Goal: Information Seeking & Learning: Learn about a topic

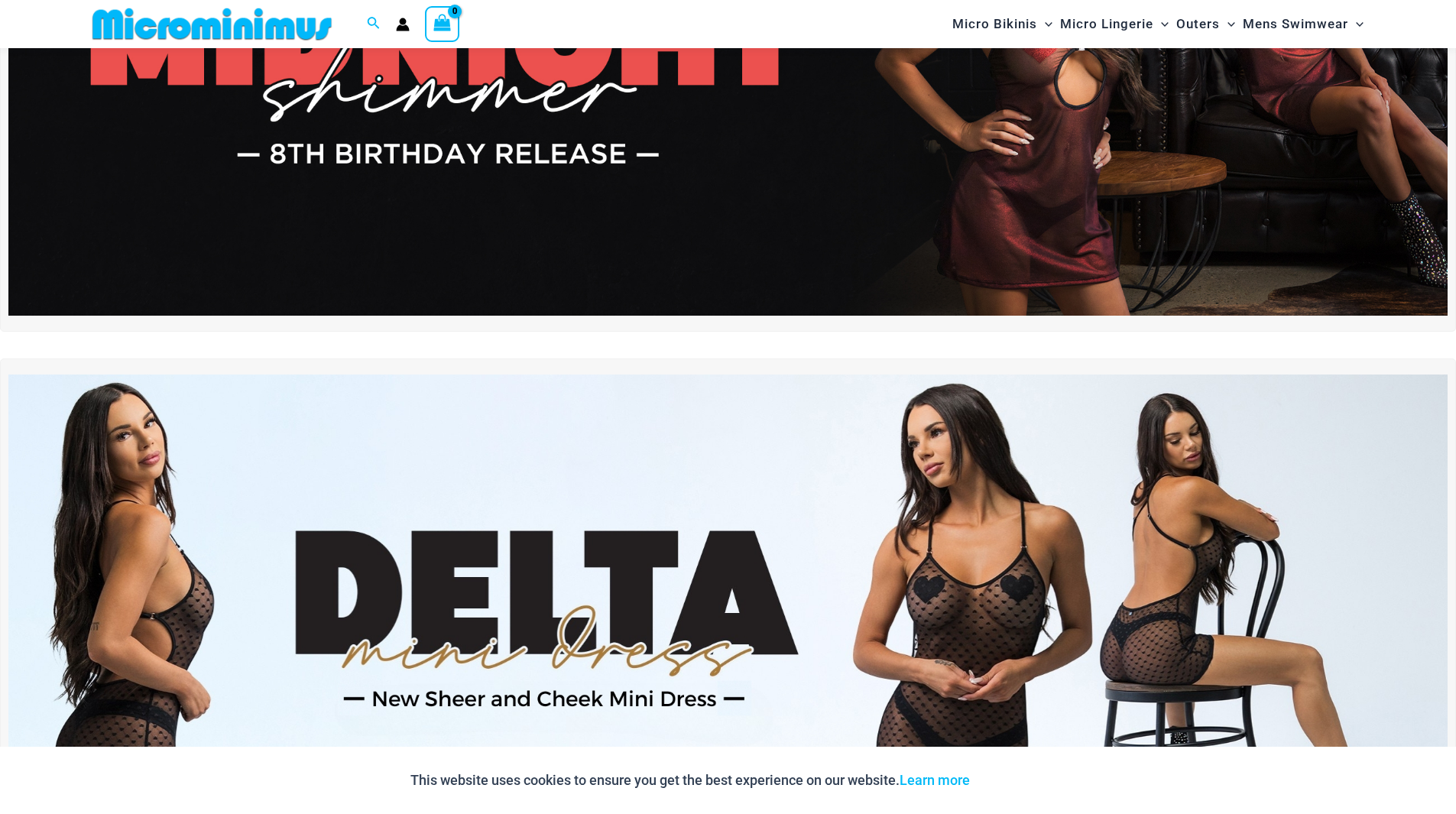
scroll to position [292, 0]
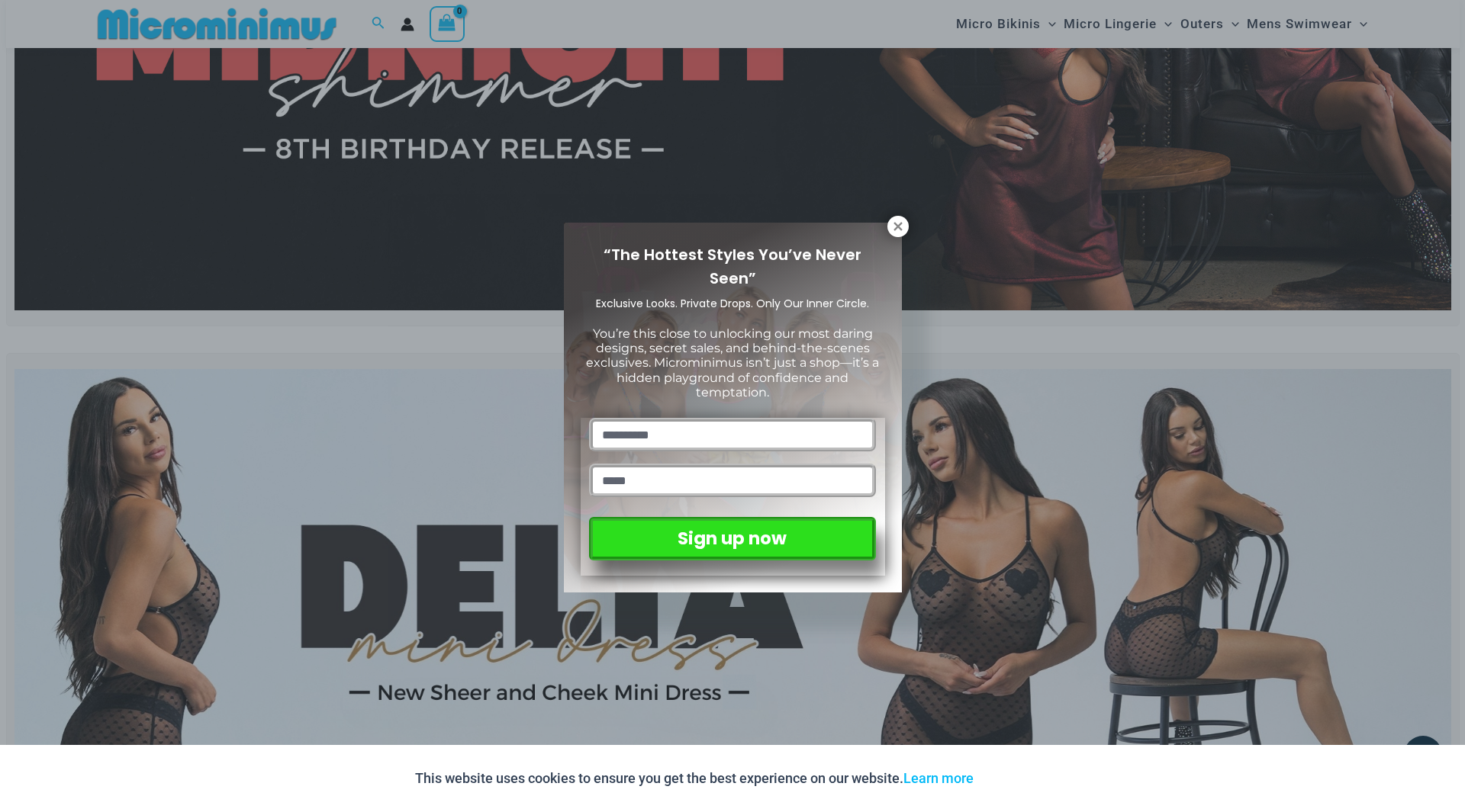
click at [1012, 150] on div "“The Hottest Styles You’ve Never Seen” Exclusive Looks. Private Drops. Only Our…" at bounding box center [732, 406] width 1465 height 812
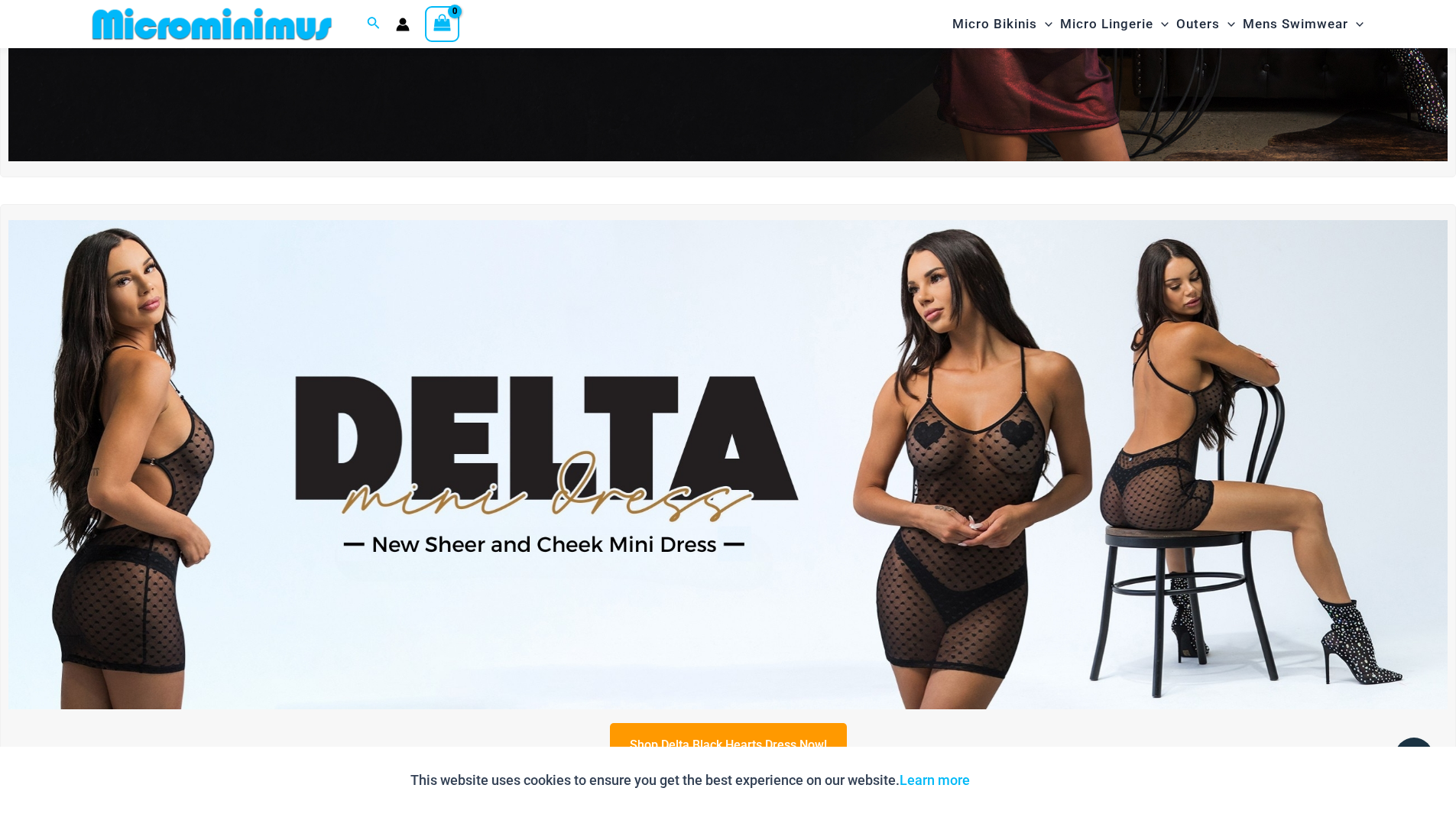
scroll to position [0, 0]
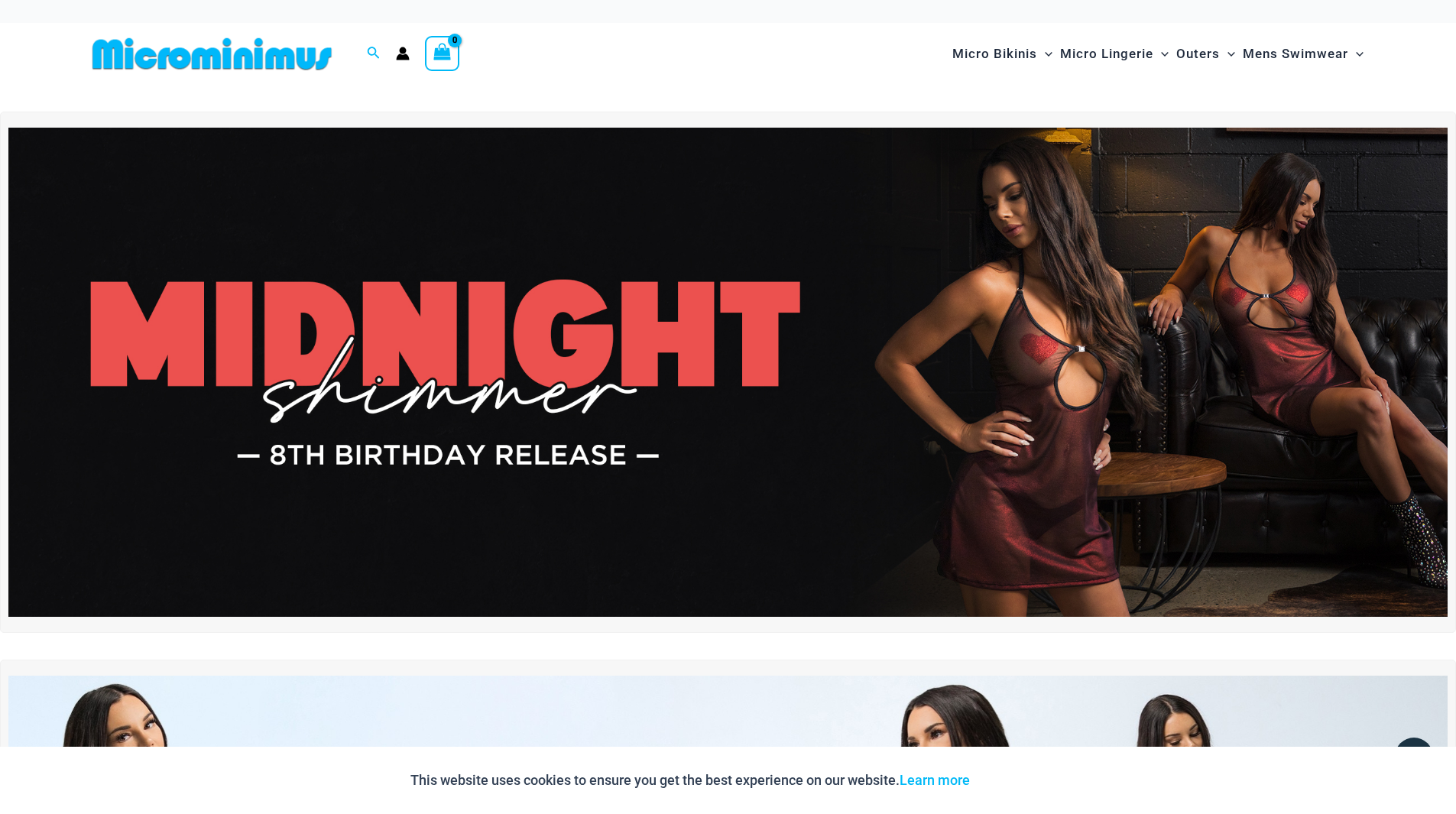
click at [532, 379] on img at bounding box center [728, 373] width 1440 height 489
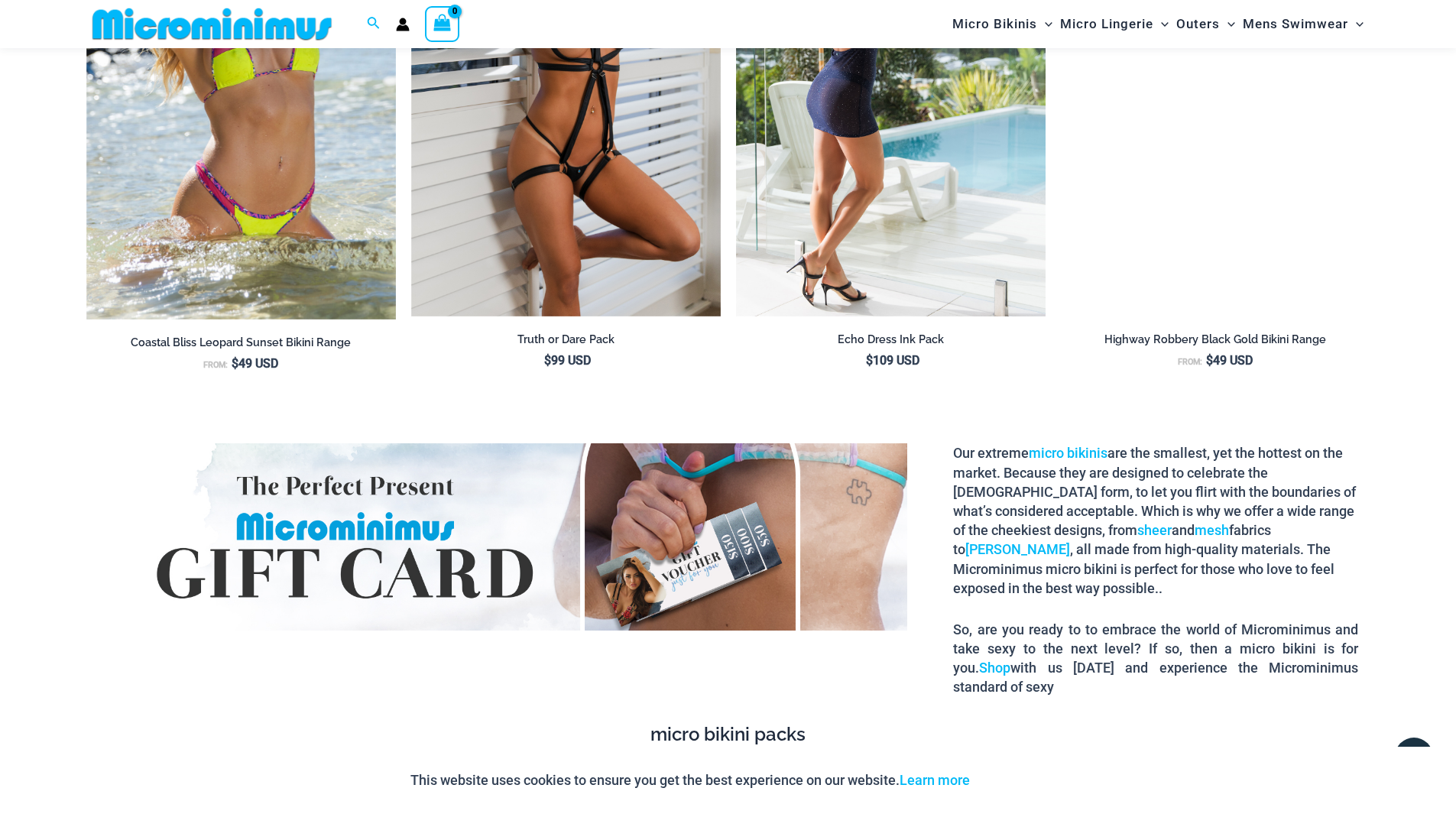
scroll to position [2664, 0]
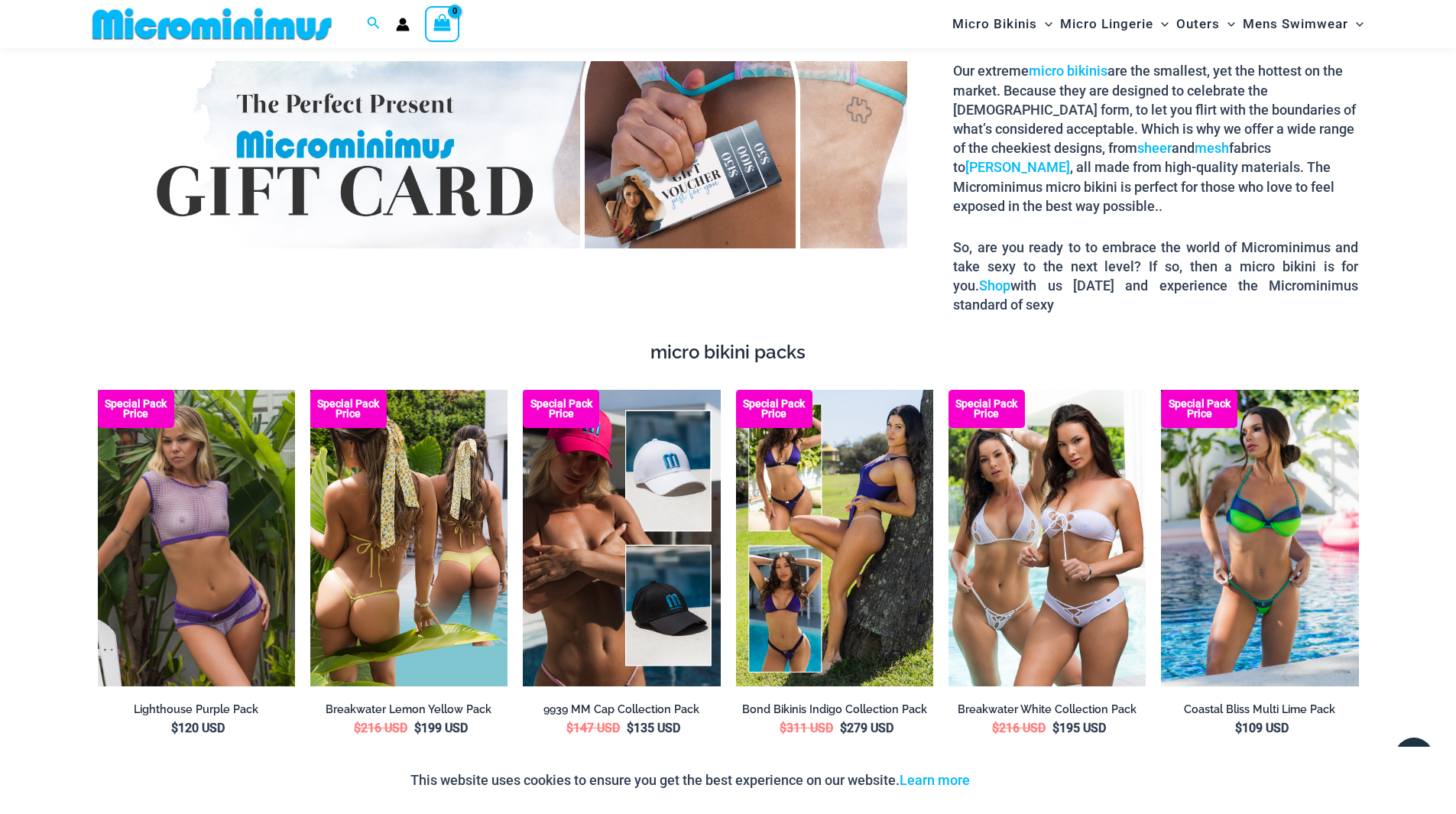
click at [421, 490] on img at bounding box center [409, 537] width 198 height 295
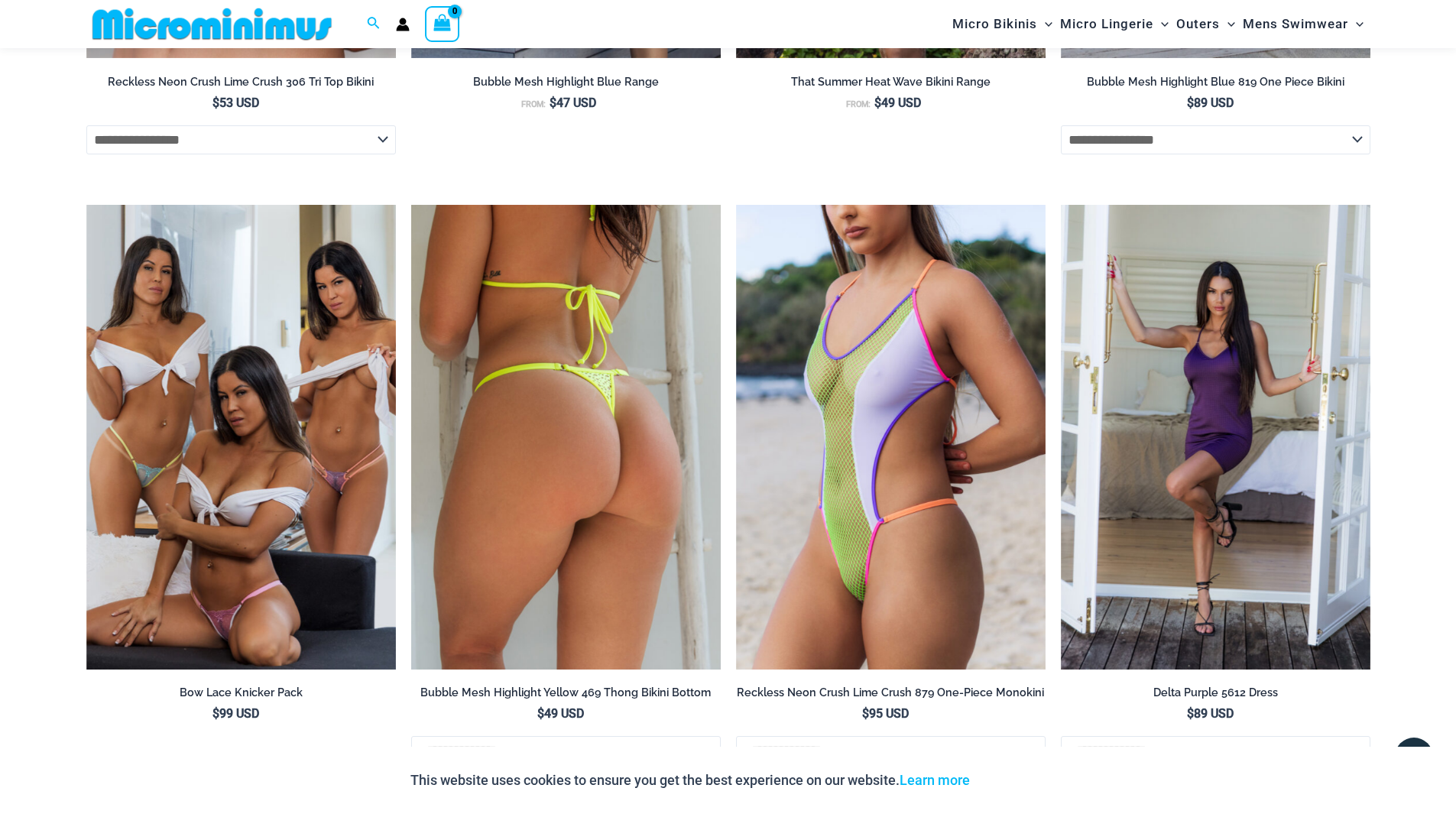
scroll to position [5031, 0]
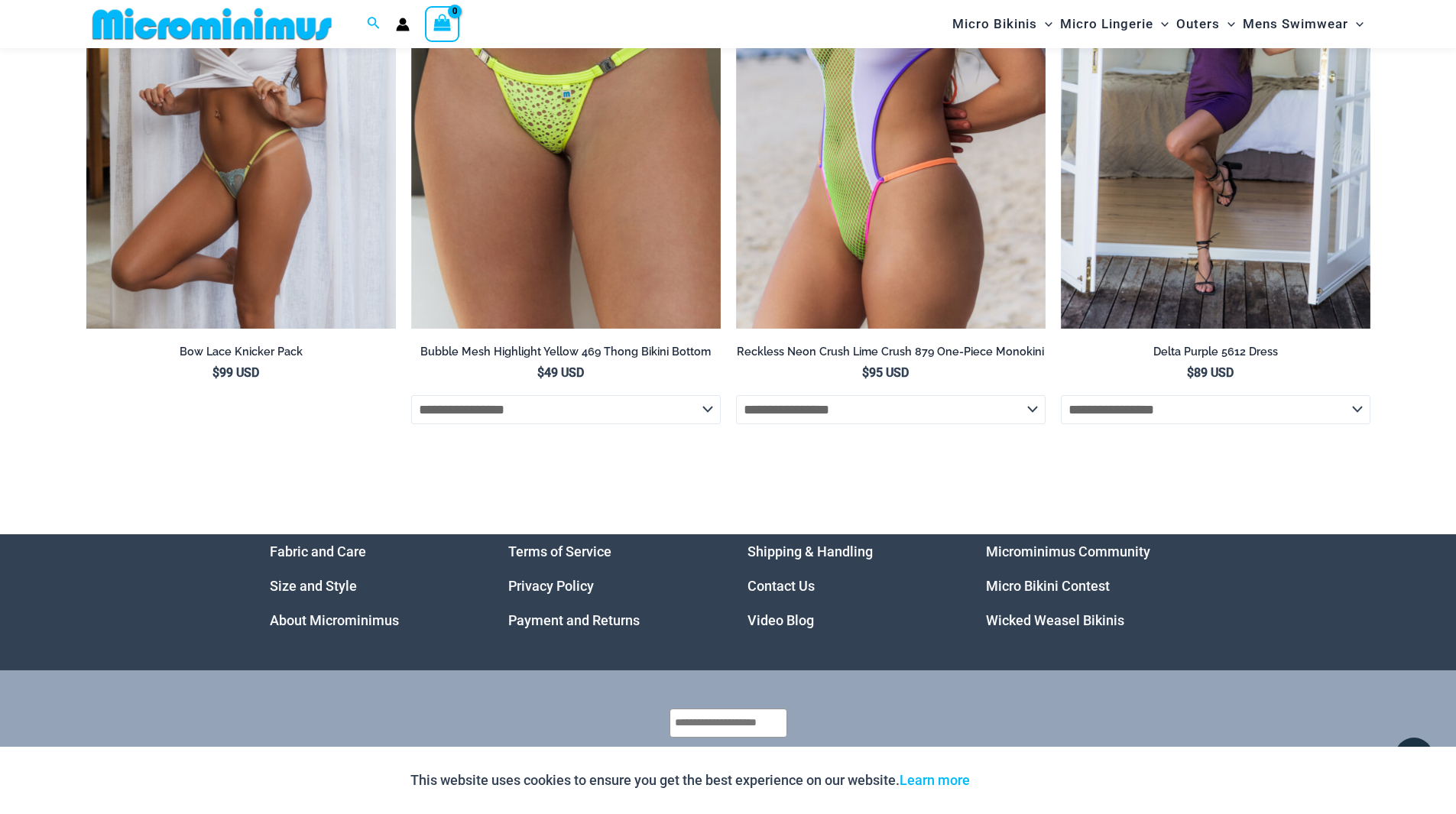
click at [266, 211] on img at bounding box center [241, 96] width 310 height 465
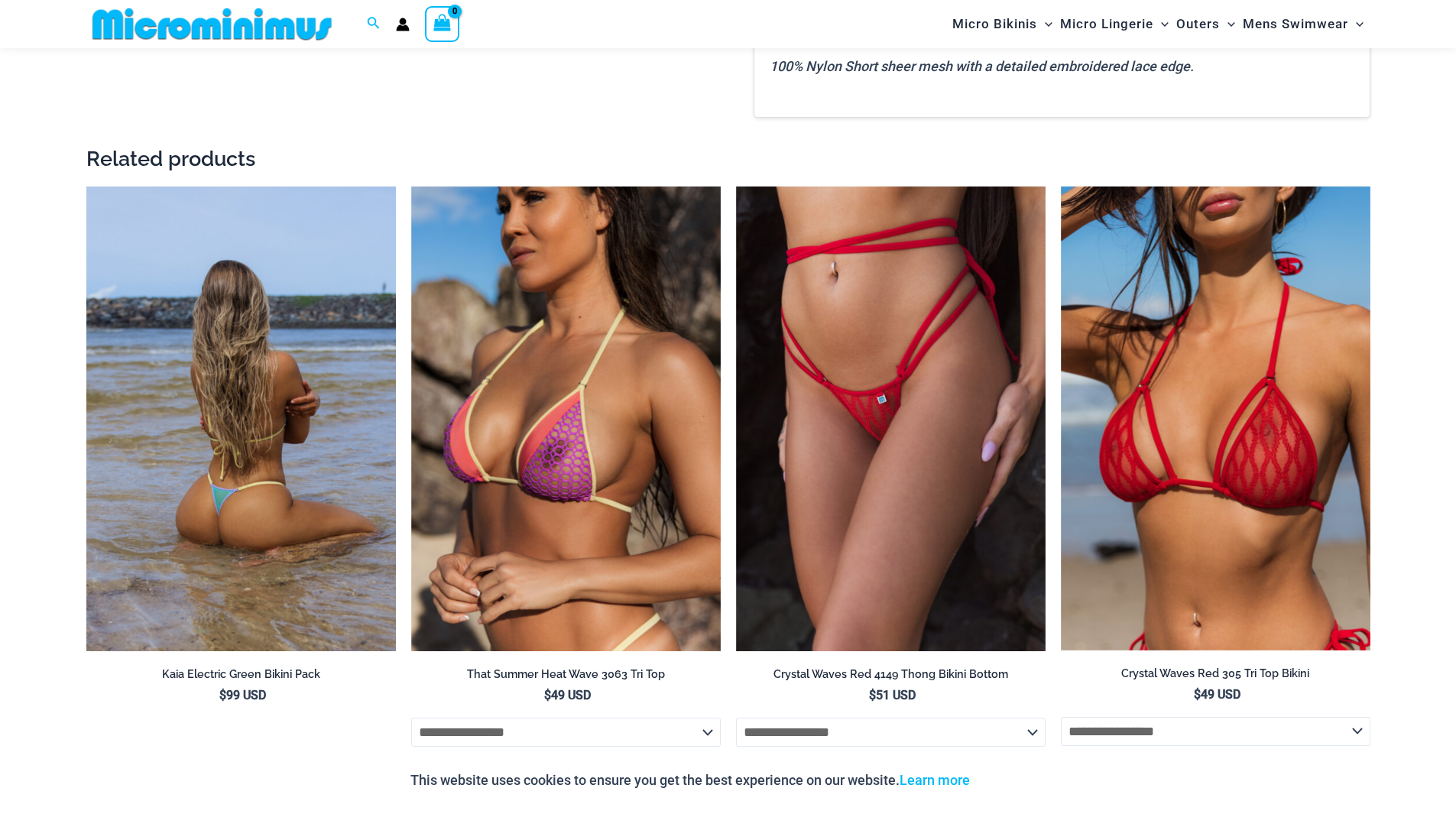
scroll to position [2138, 0]
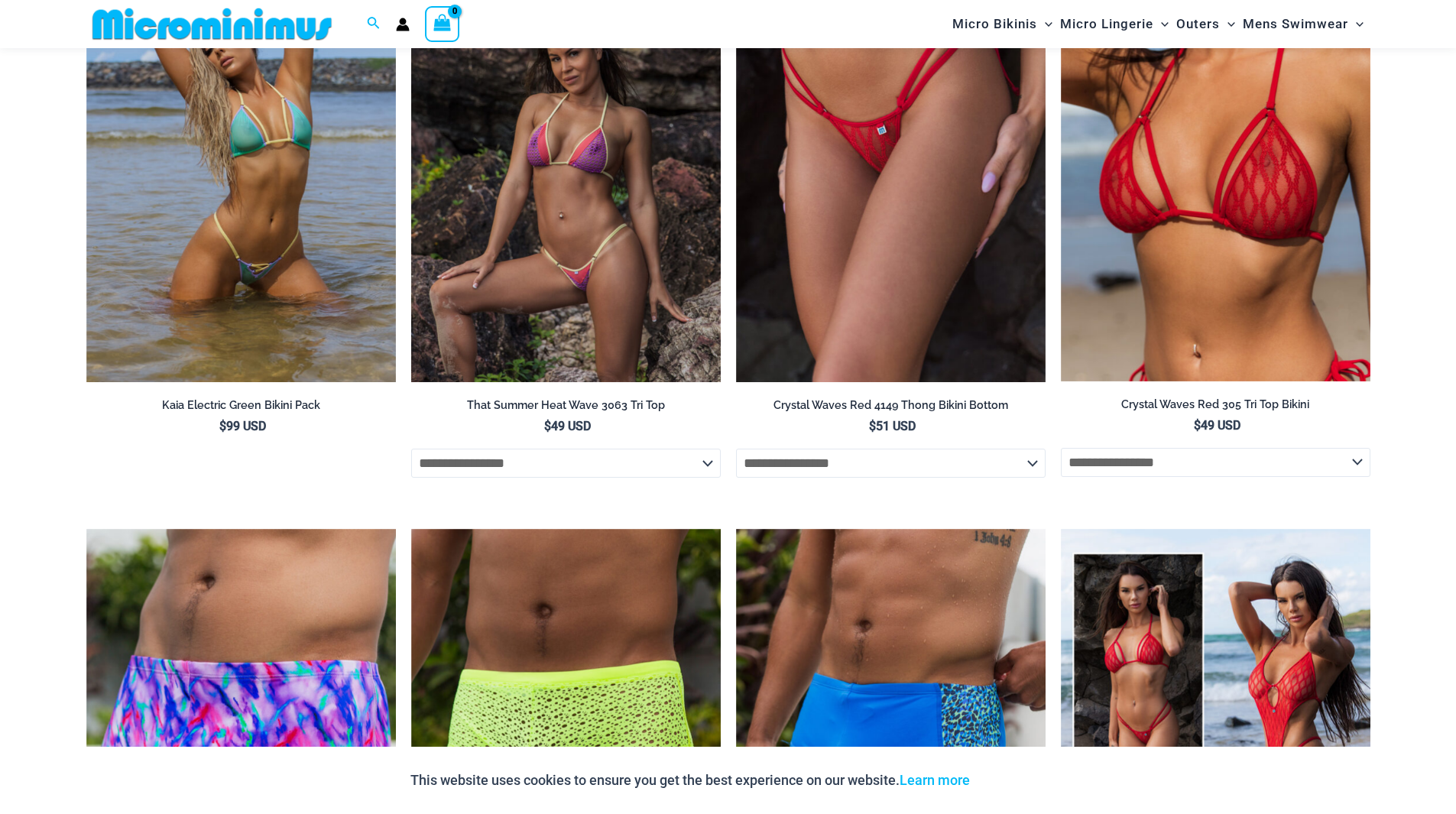
click at [556, 270] on img at bounding box center [566, 150] width 310 height 465
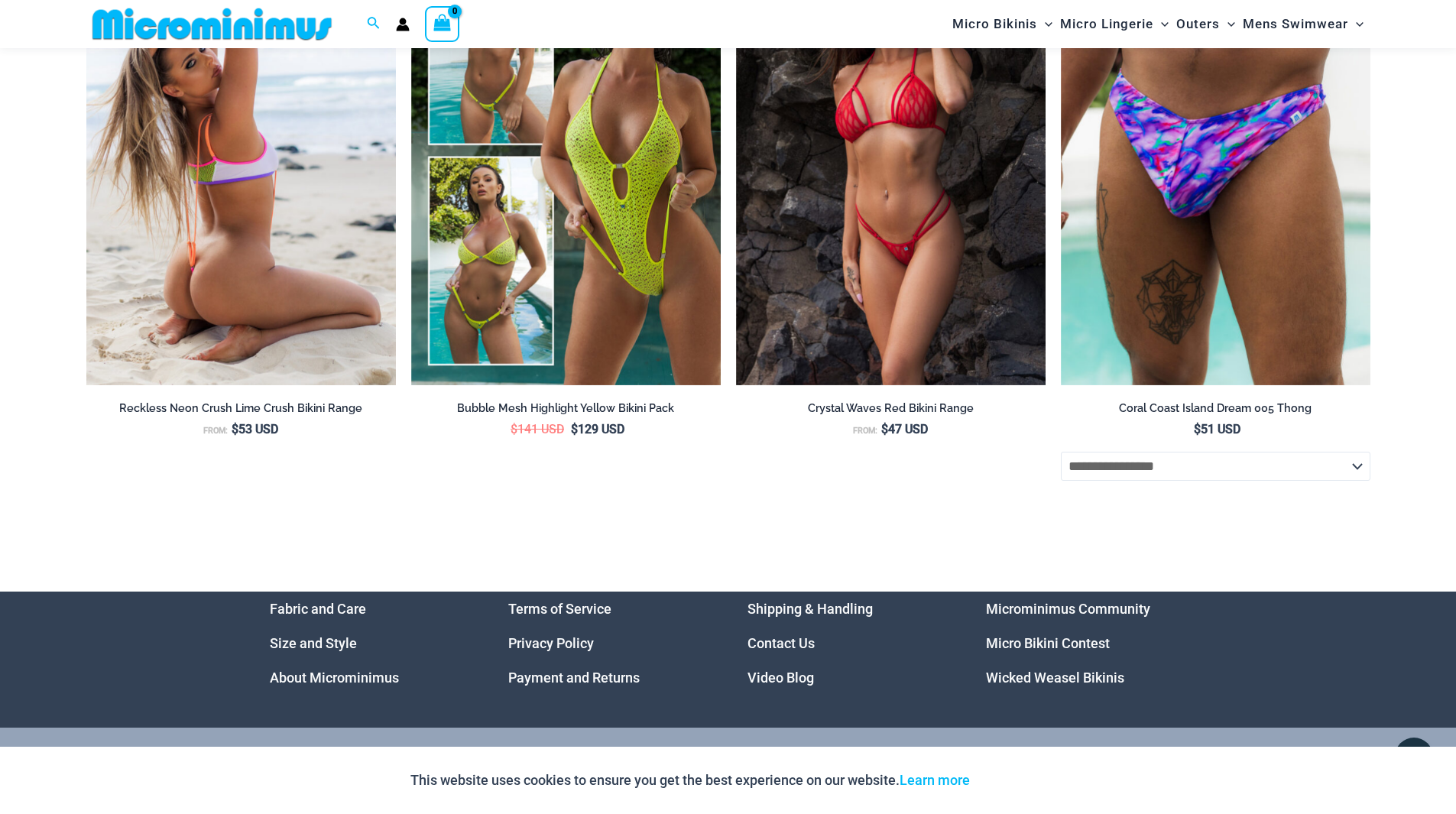
scroll to position [4716, 0]
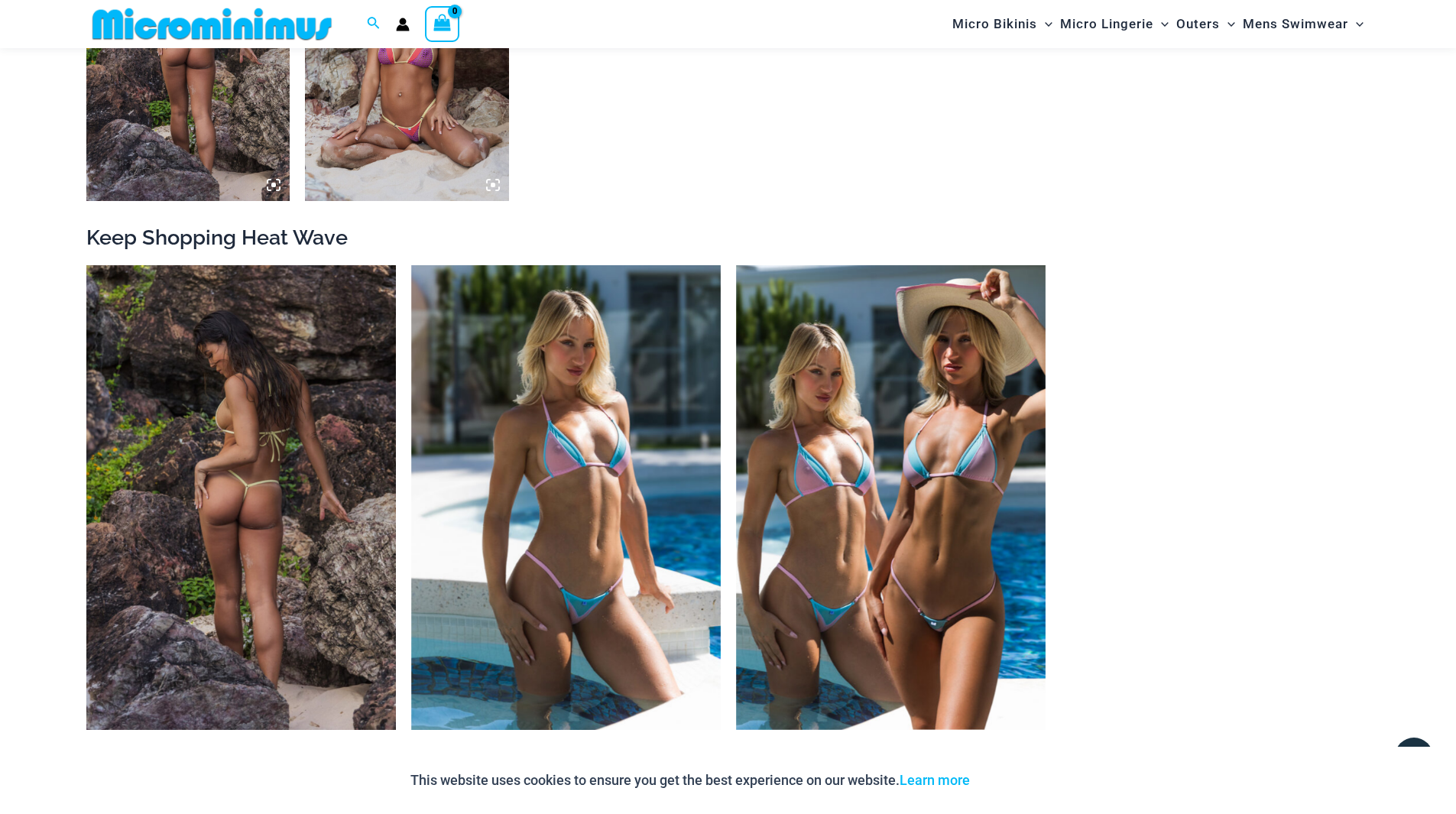
scroll to position [1752, 0]
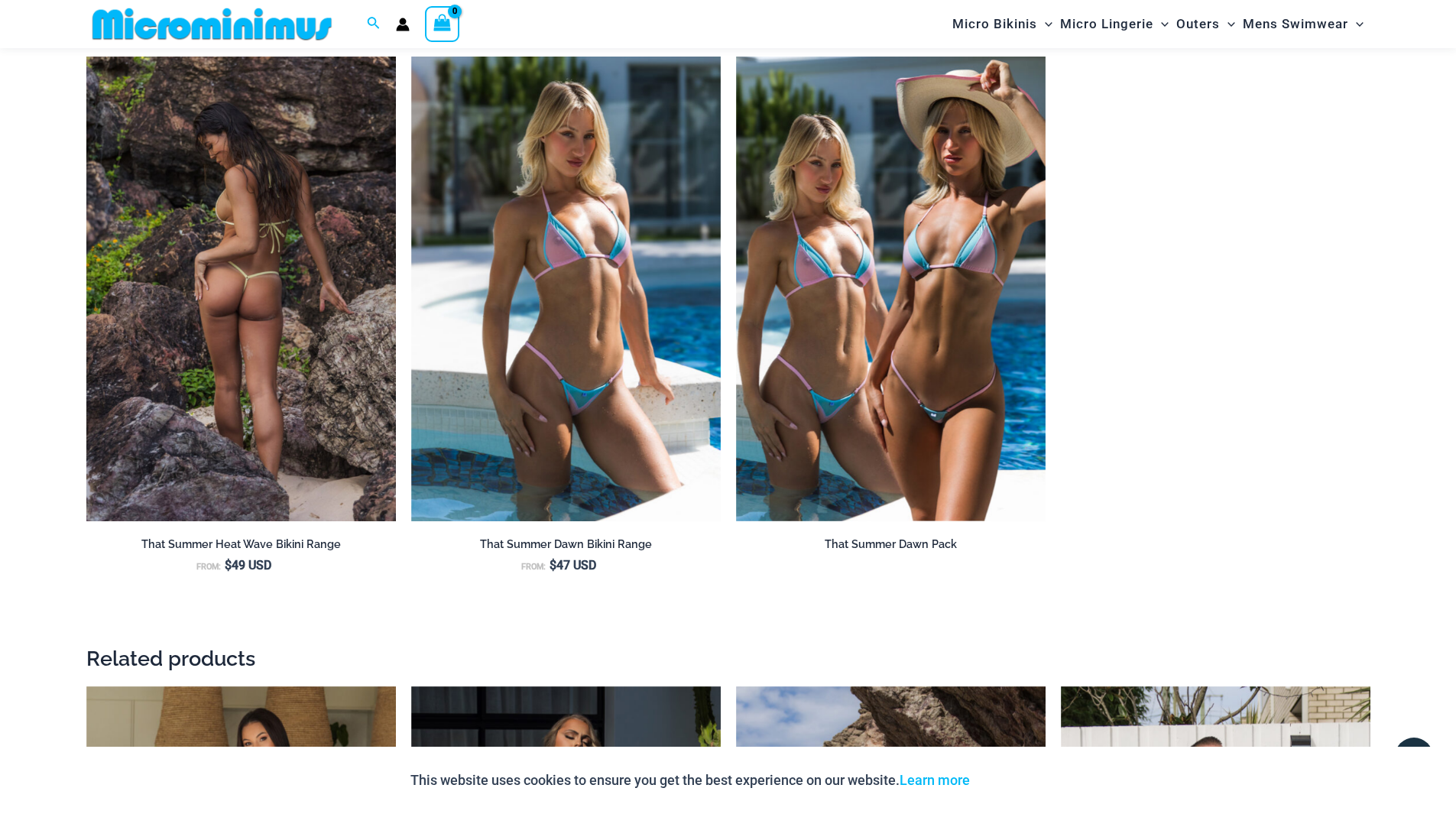
click at [246, 299] on img at bounding box center [241, 289] width 310 height 465
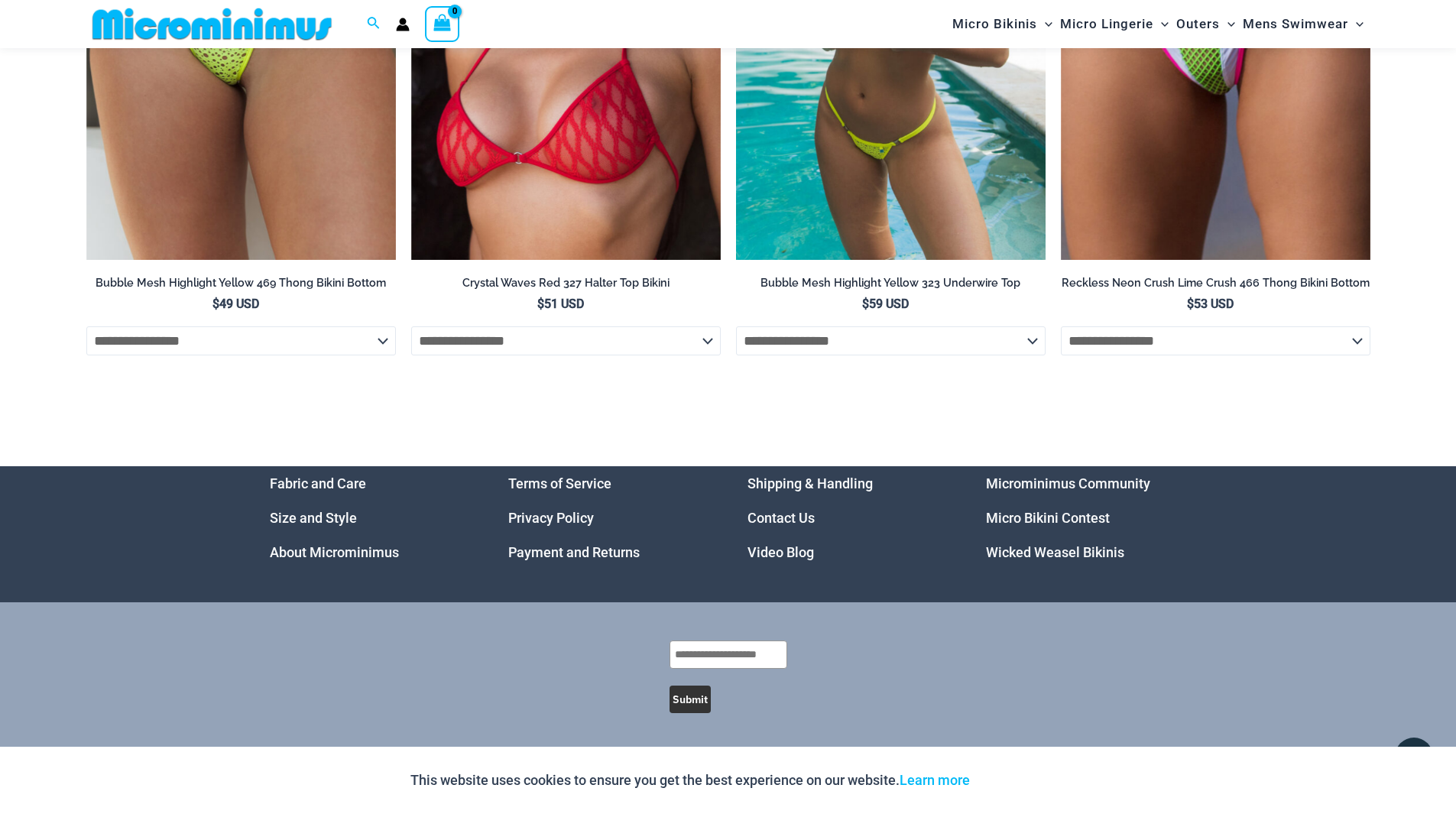
scroll to position [5422, 0]
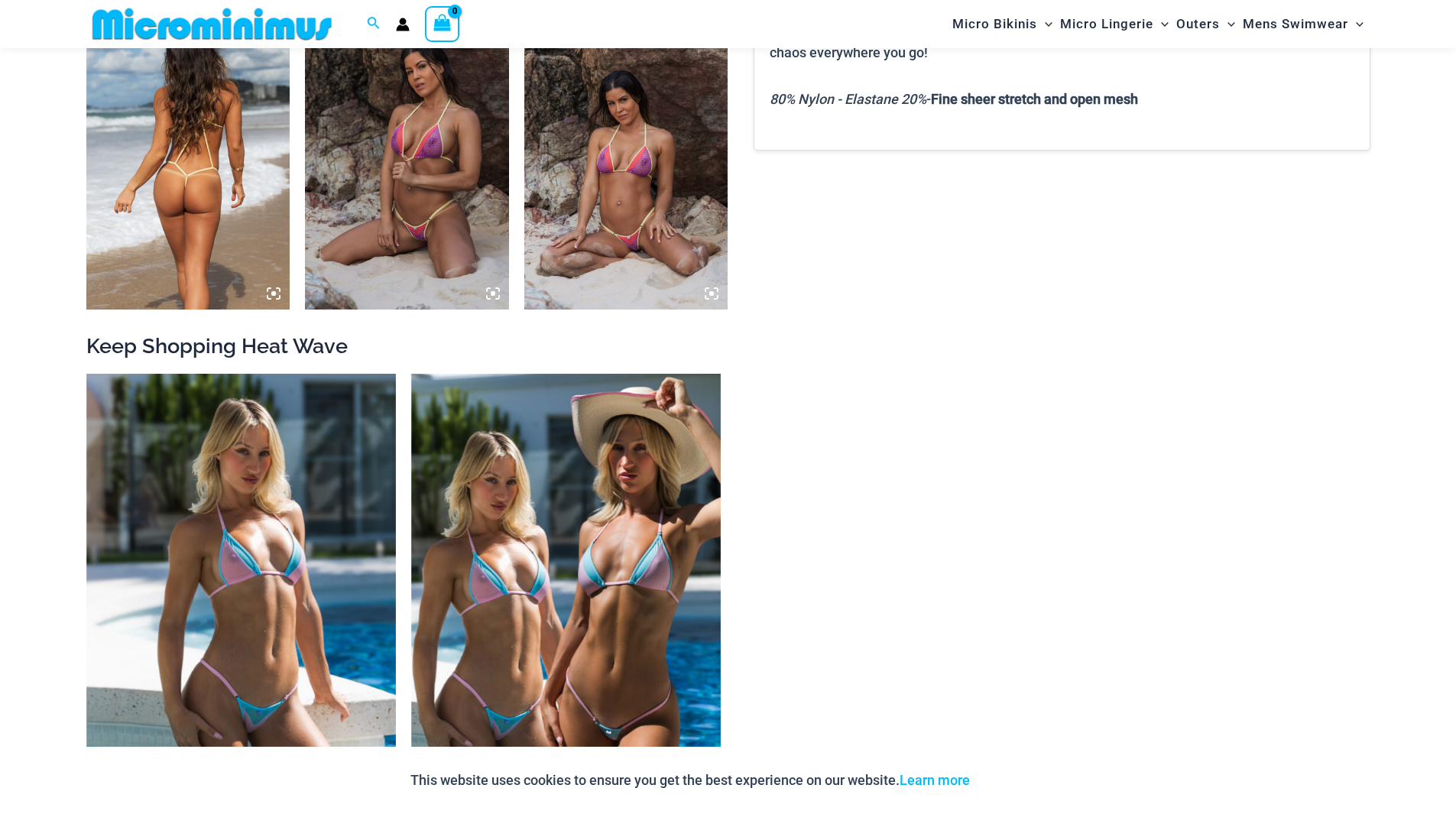
scroll to position [1681, 0]
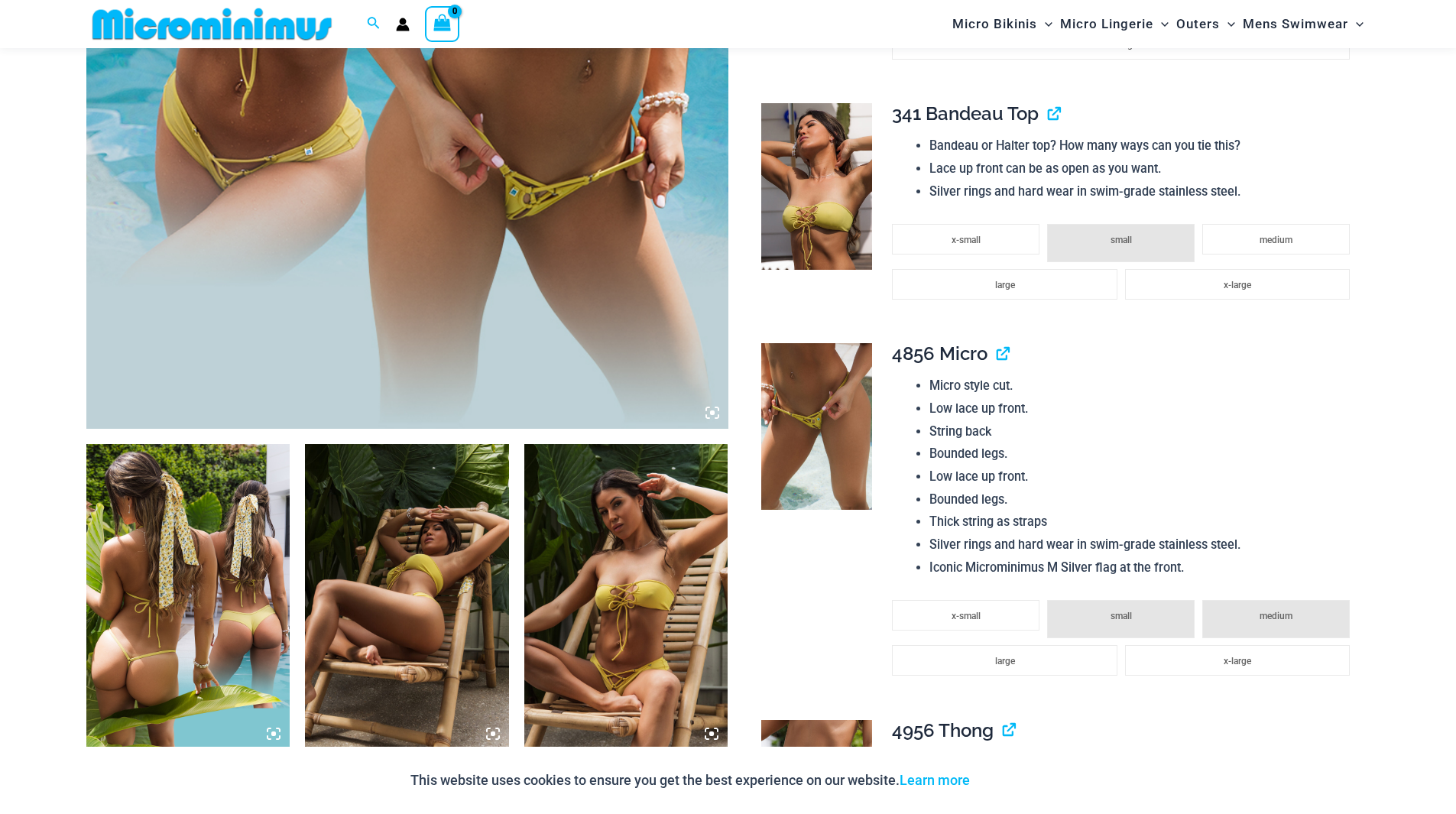
scroll to position [1056, 0]
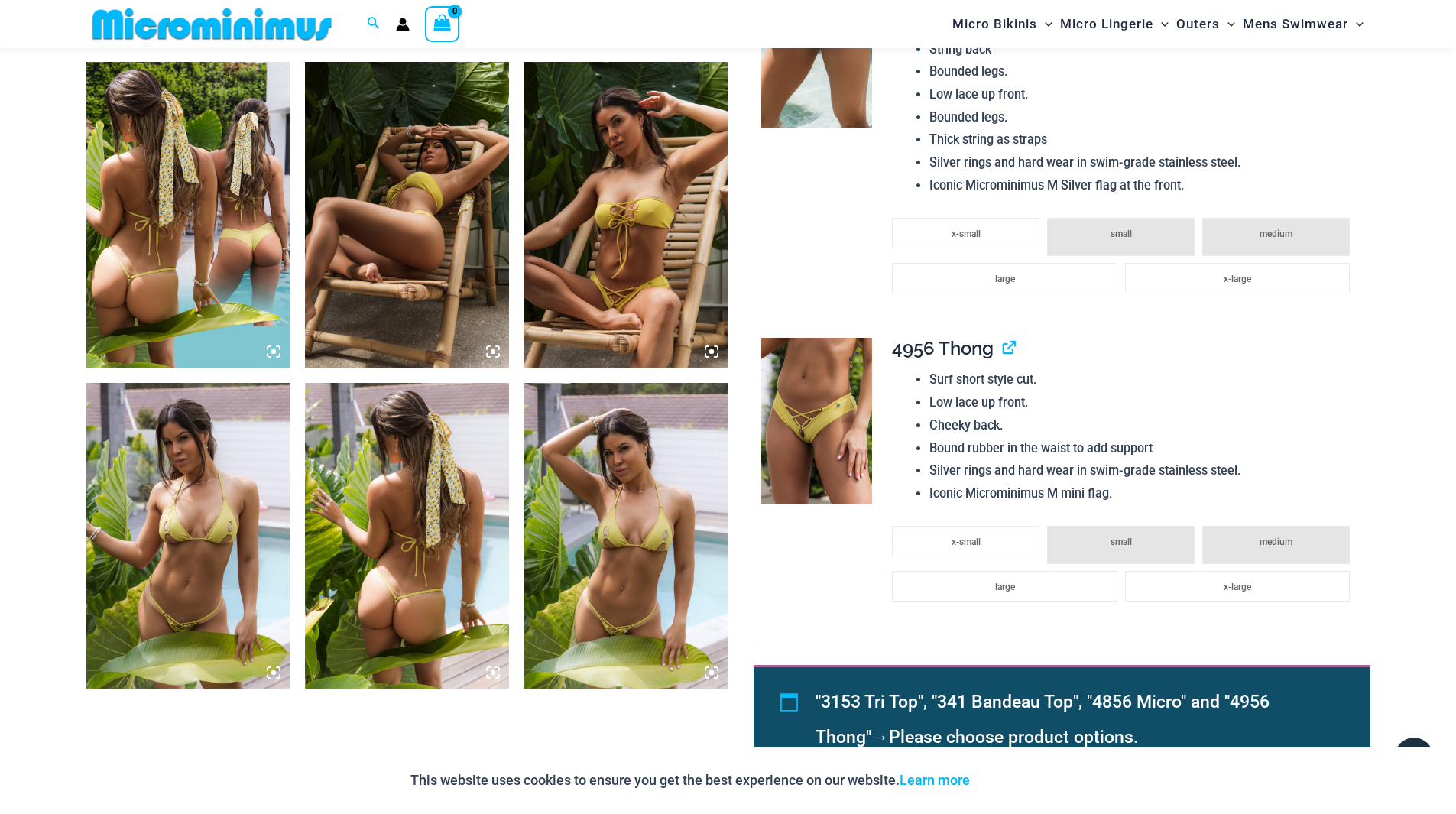
click at [805, 430] on img at bounding box center [817, 421] width 111 height 167
